Goal: Task Accomplishment & Management: Manage account settings

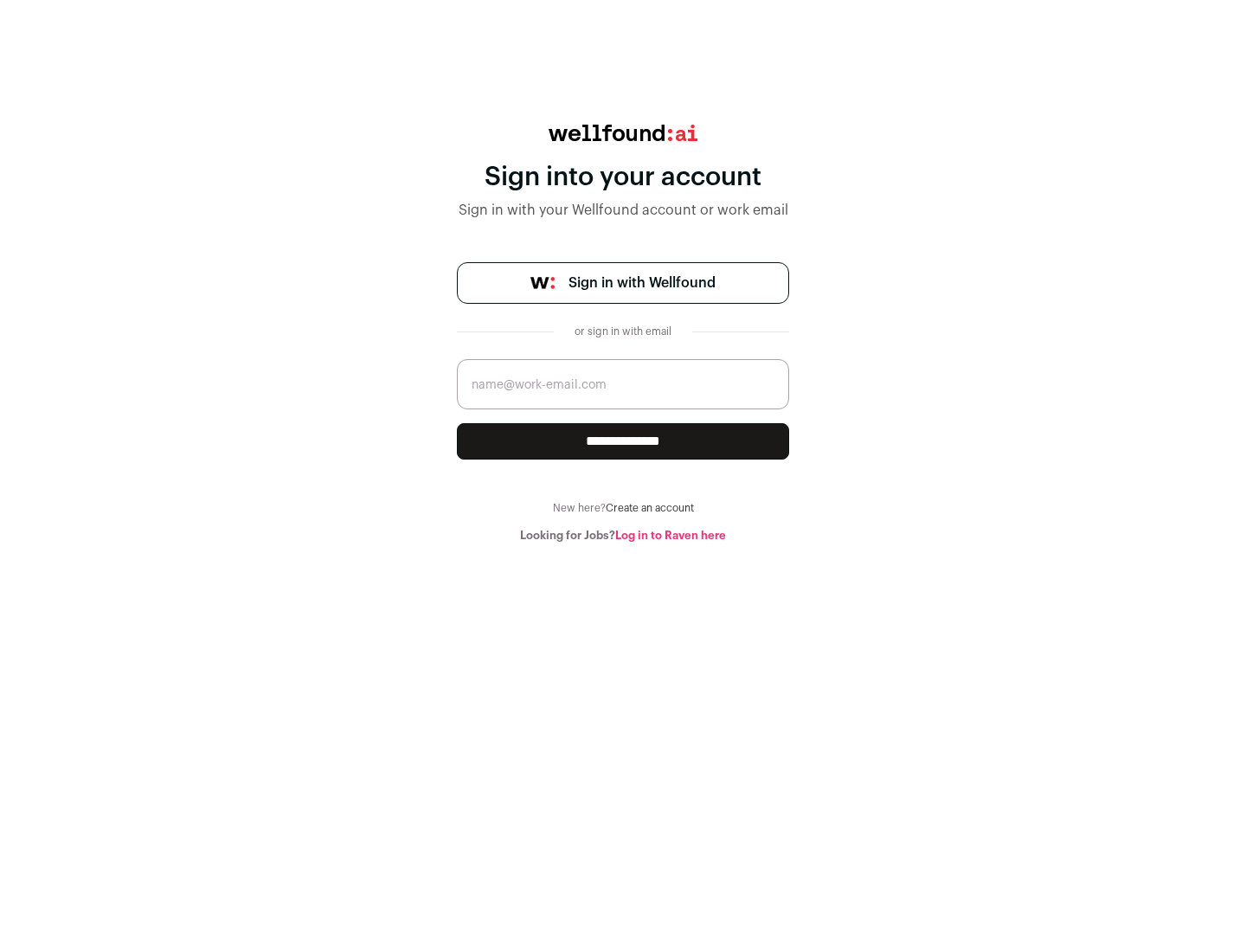
click at [641, 283] on span "Sign in with Wellfound" at bounding box center [642, 282] width 147 height 21
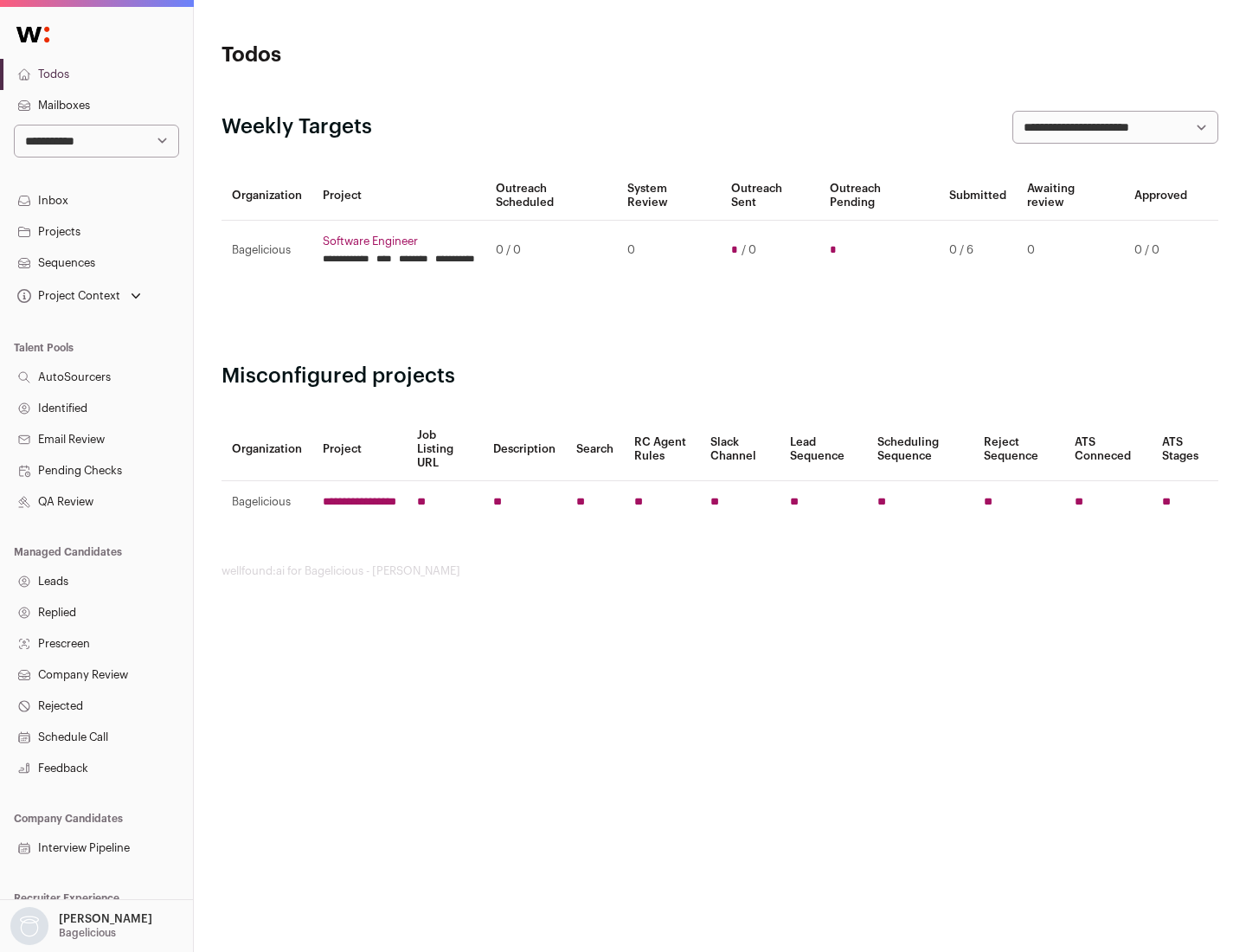
click at [96, 231] on link "Projects" at bounding box center [97, 232] width 193 height 31
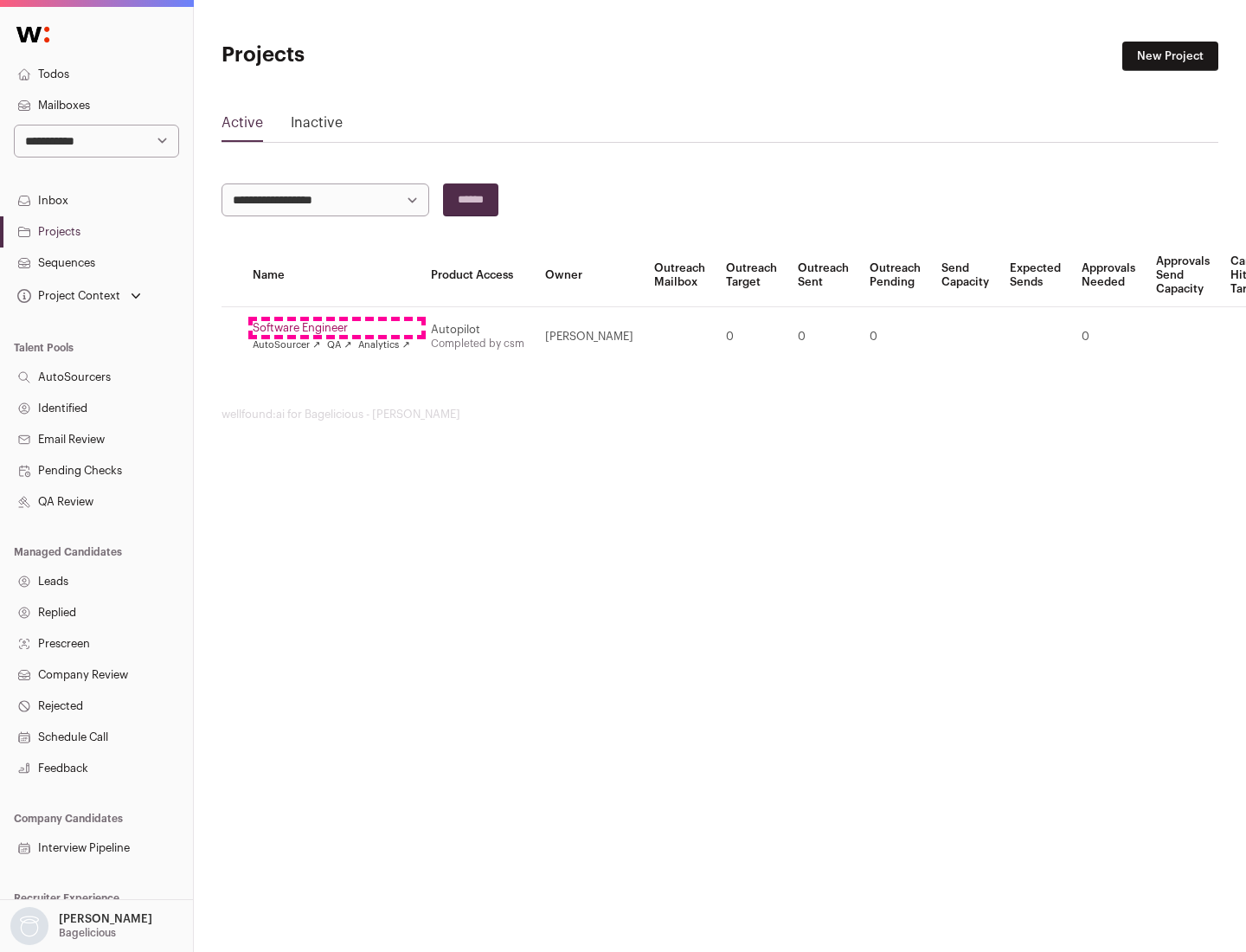
click at [337, 328] on link "Software Engineer" at bounding box center [331, 327] width 157 height 14
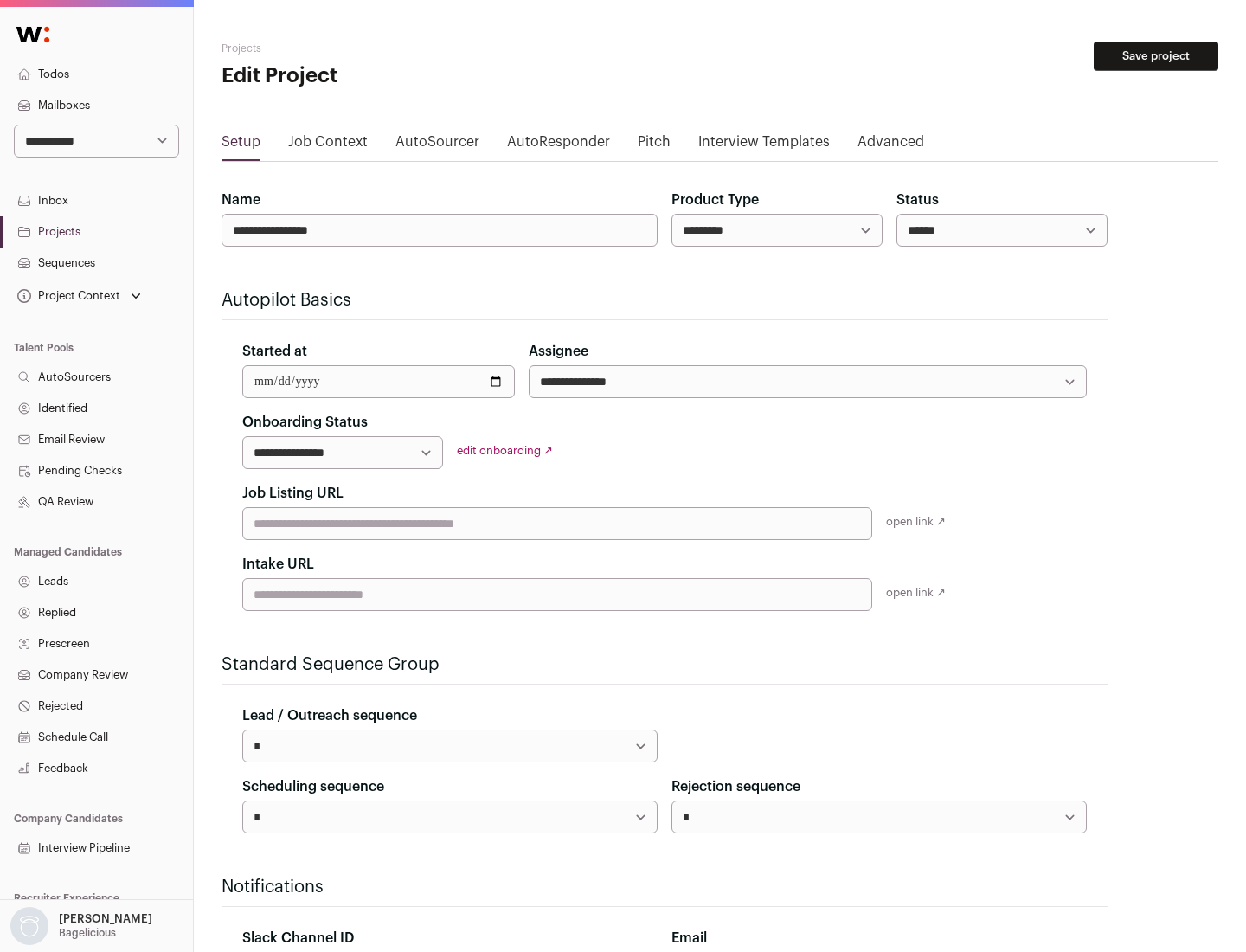
click at [1156, 56] on button "Save project" at bounding box center [1157, 56] width 125 height 29
